Goal: Task Accomplishment & Management: Manage account settings

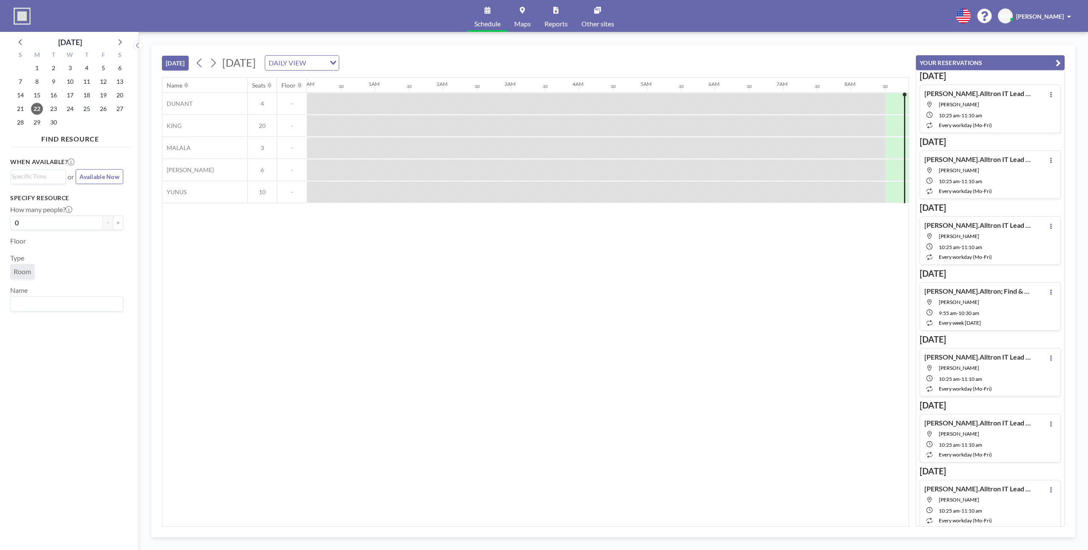
scroll to position [0, 544]
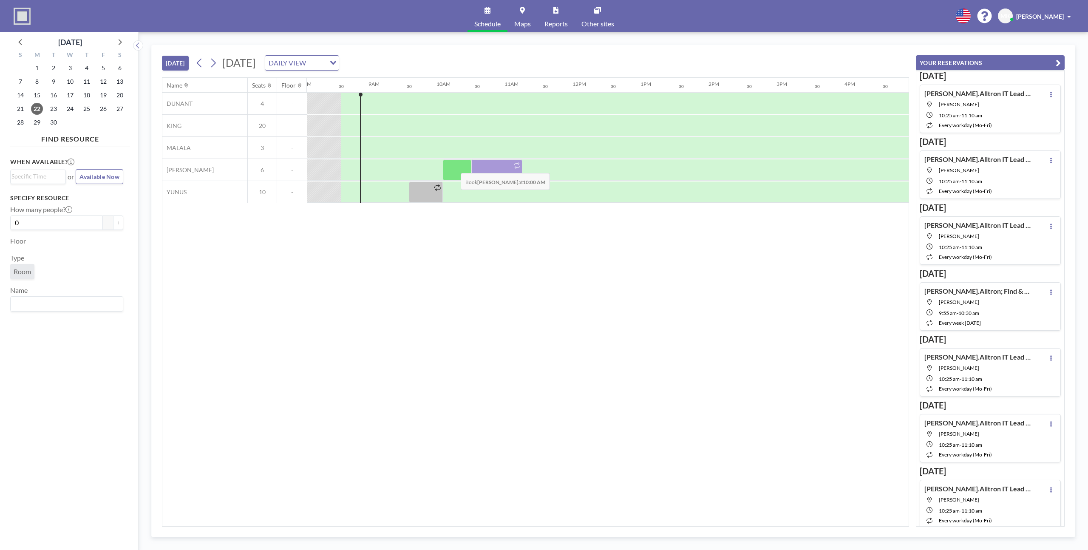
click at [454, 167] on div at bounding box center [457, 169] width 28 height 21
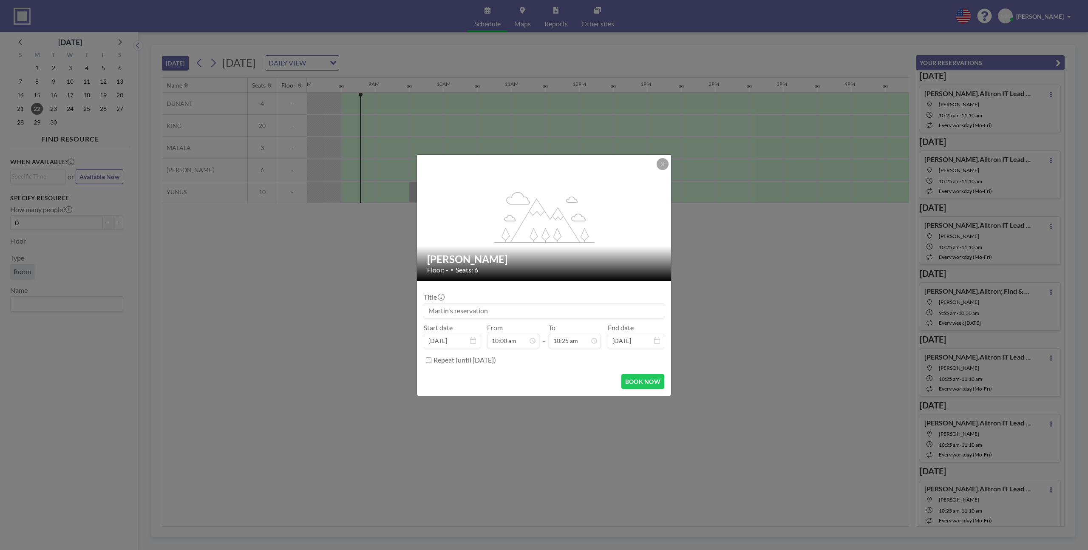
click at [496, 311] on input at bounding box center [544, 310] width 240 height 14
type input "[PERSON_NAME].Alltron Daily"
click at [506, 342] on input "10:00 am" at bounding box center [513, 340] width 52 height 14
type input "09:55 am"
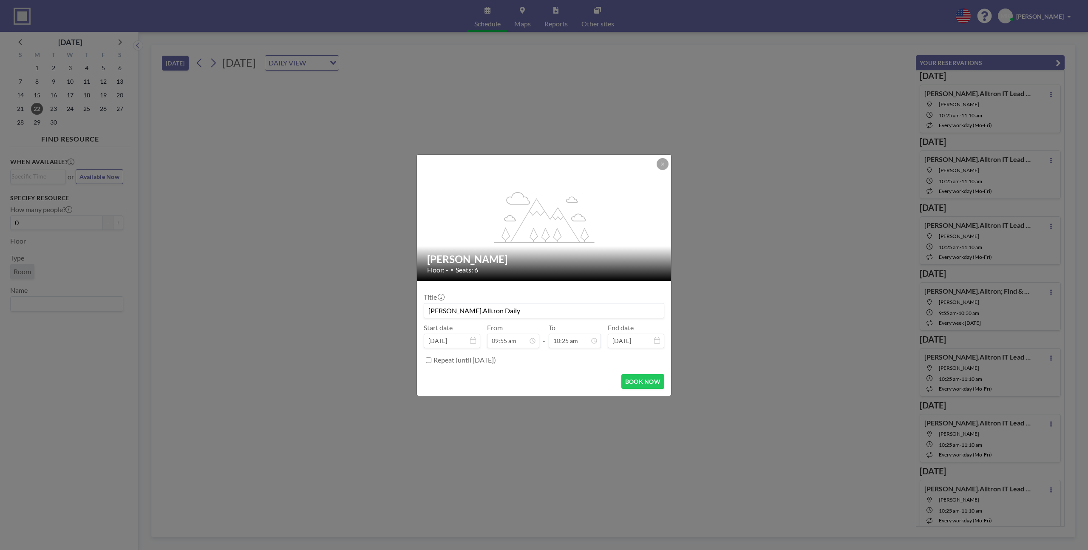
click at [548, 377] on div "BOOK NOW" at bounding box center [544, 381] width 240 height 15
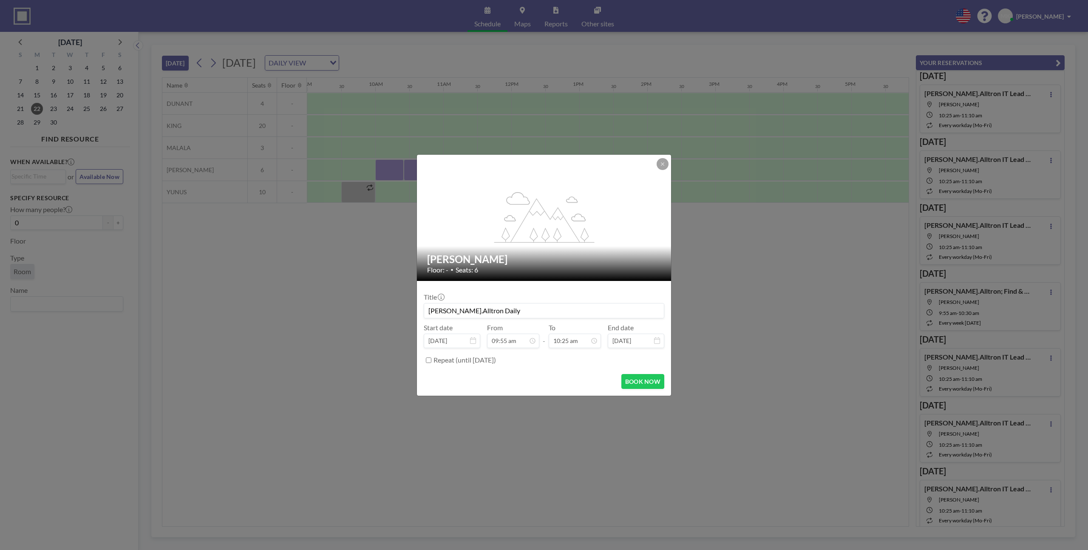
scroll to position [0, 612]
click at [643, 382] on button "BOOK NOW" at bounding box center [642, 381] width 43 height 15
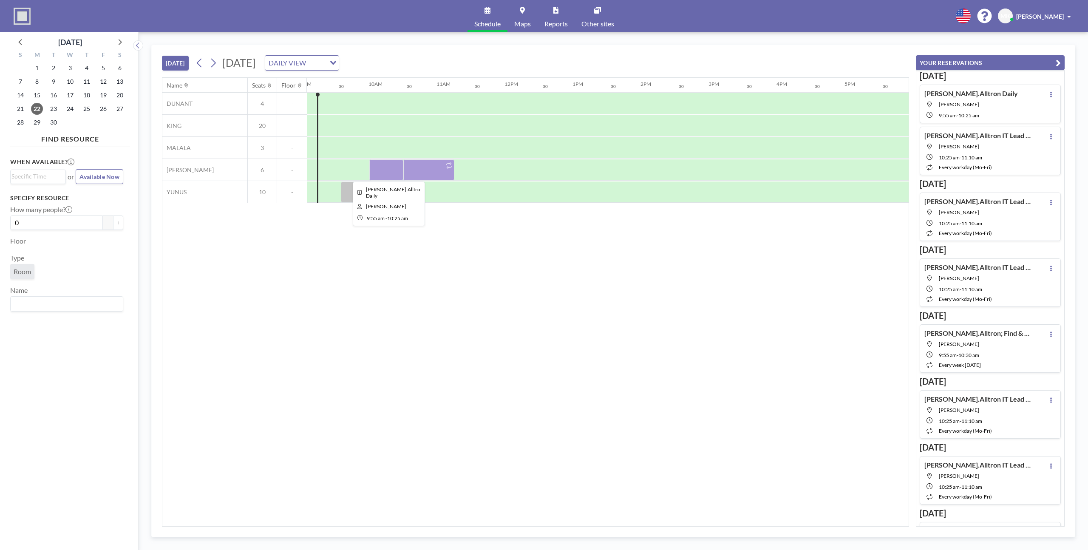
click at [376, 171] on div at bounding box center [386, 169] width 34 height 21
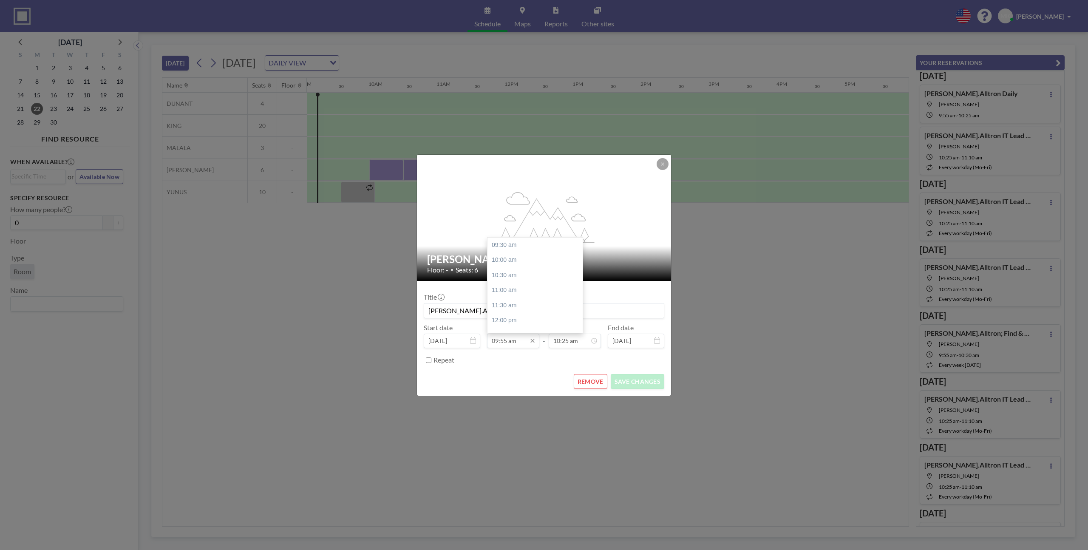
click at [506, 341] on input "09:55 am" at bounding box center [513, 340] width 52 height 14
type input "09:25 am"
click at [516, 378] on div "REMOVE SAVE CHANGES" at bounding box center [544, 381] width 240 height 15
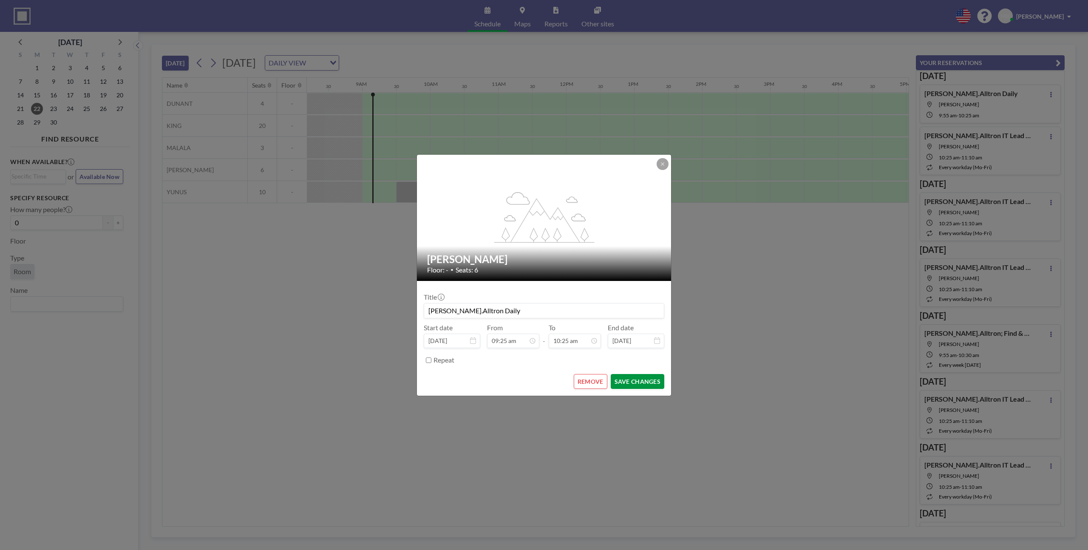
click at [636, 384] on button "SAVE CHANGES" at bounding box center [637, 381] width 54 height 15
